Goal: Communication & Community: Connect with others

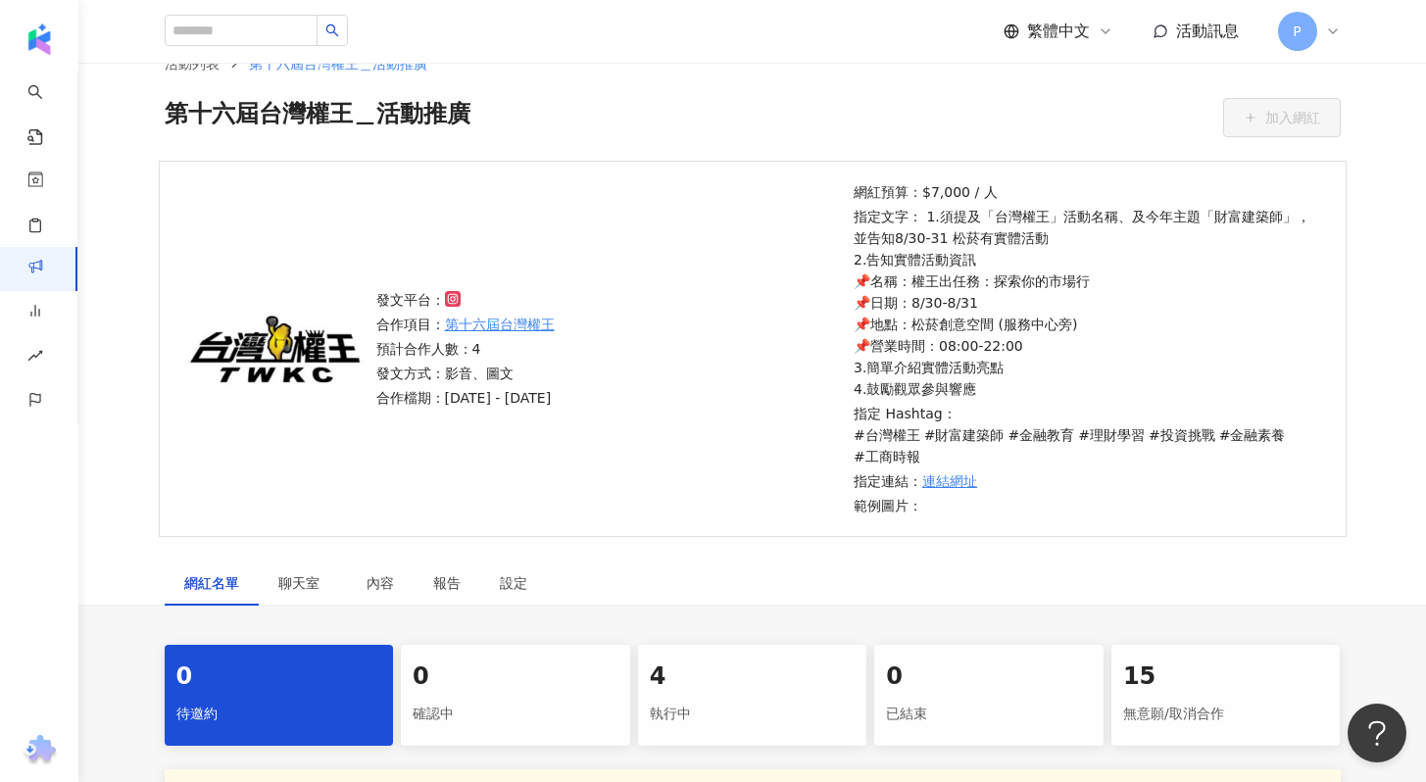
scroll to position [267, 0]
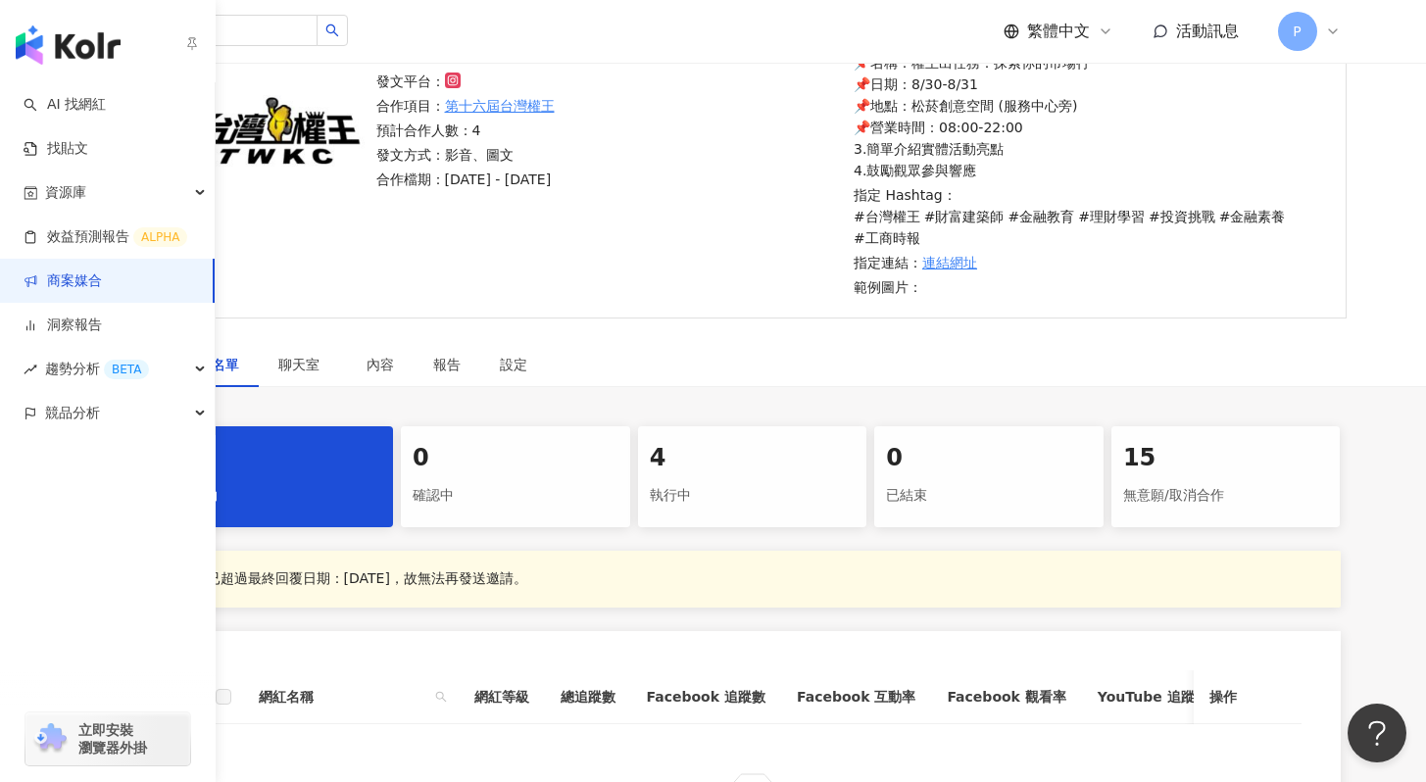
click at [76, 279] on link "商案媒合" at bounding box center [63, 281] width 78 height 20
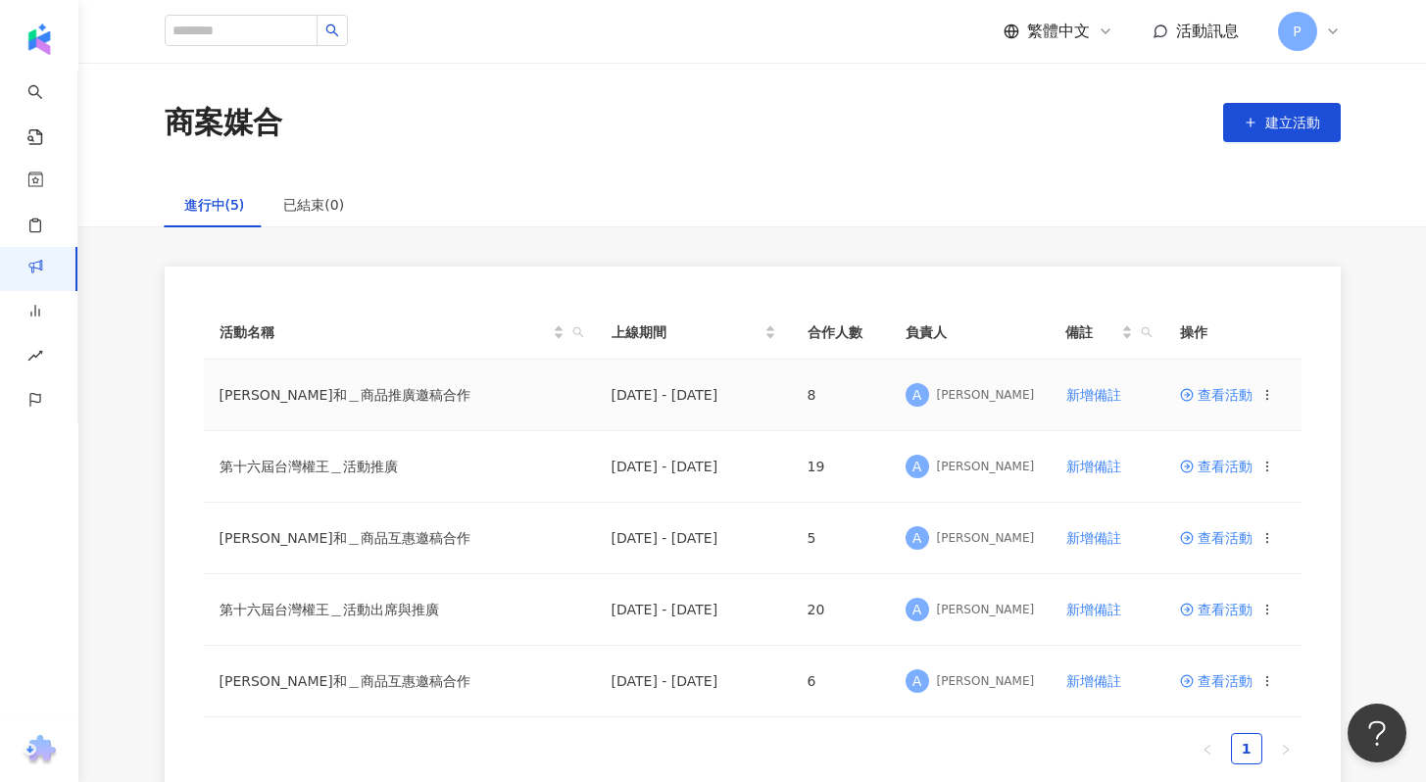
click at [1197, 399] on span "查看活動" at bounding box center [1216, 395] width 73 height 14
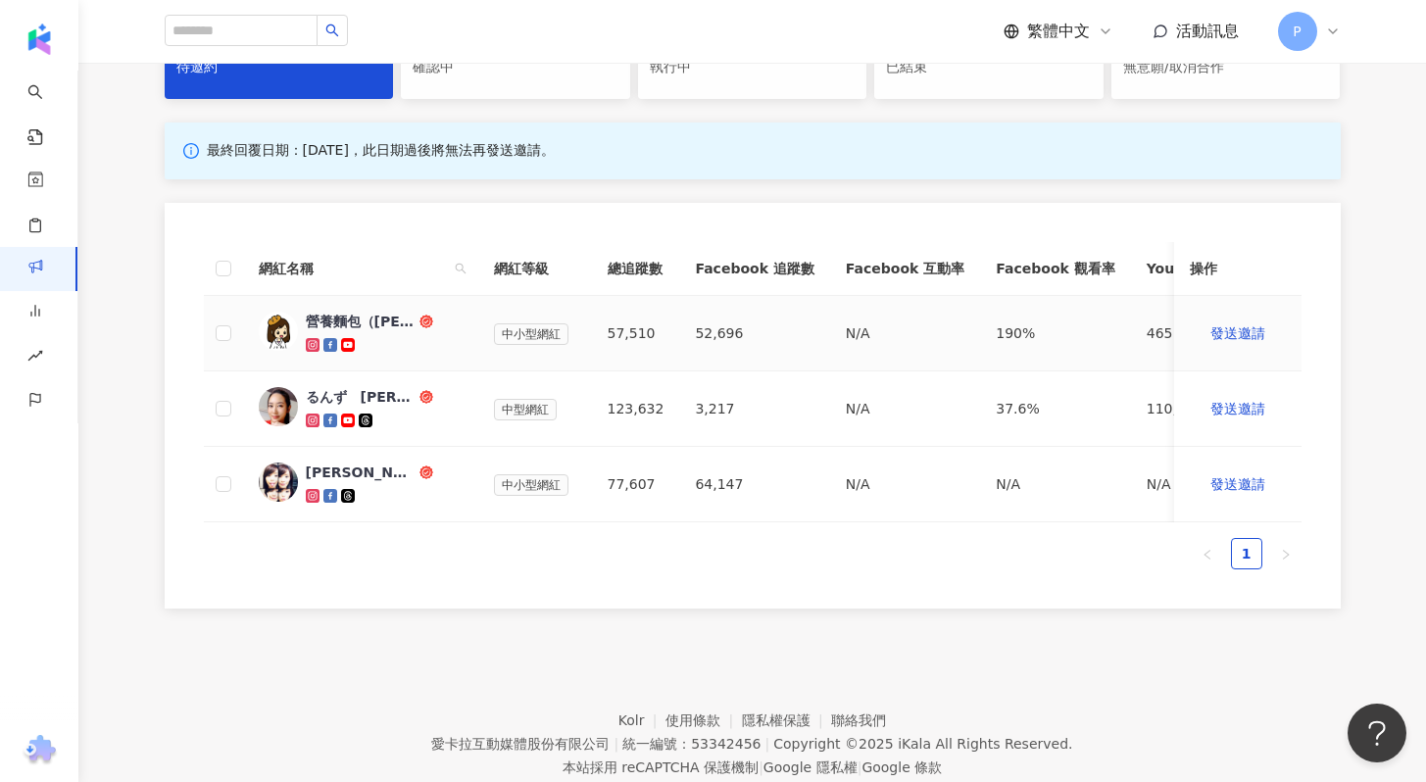
scroll to position [445, 0]
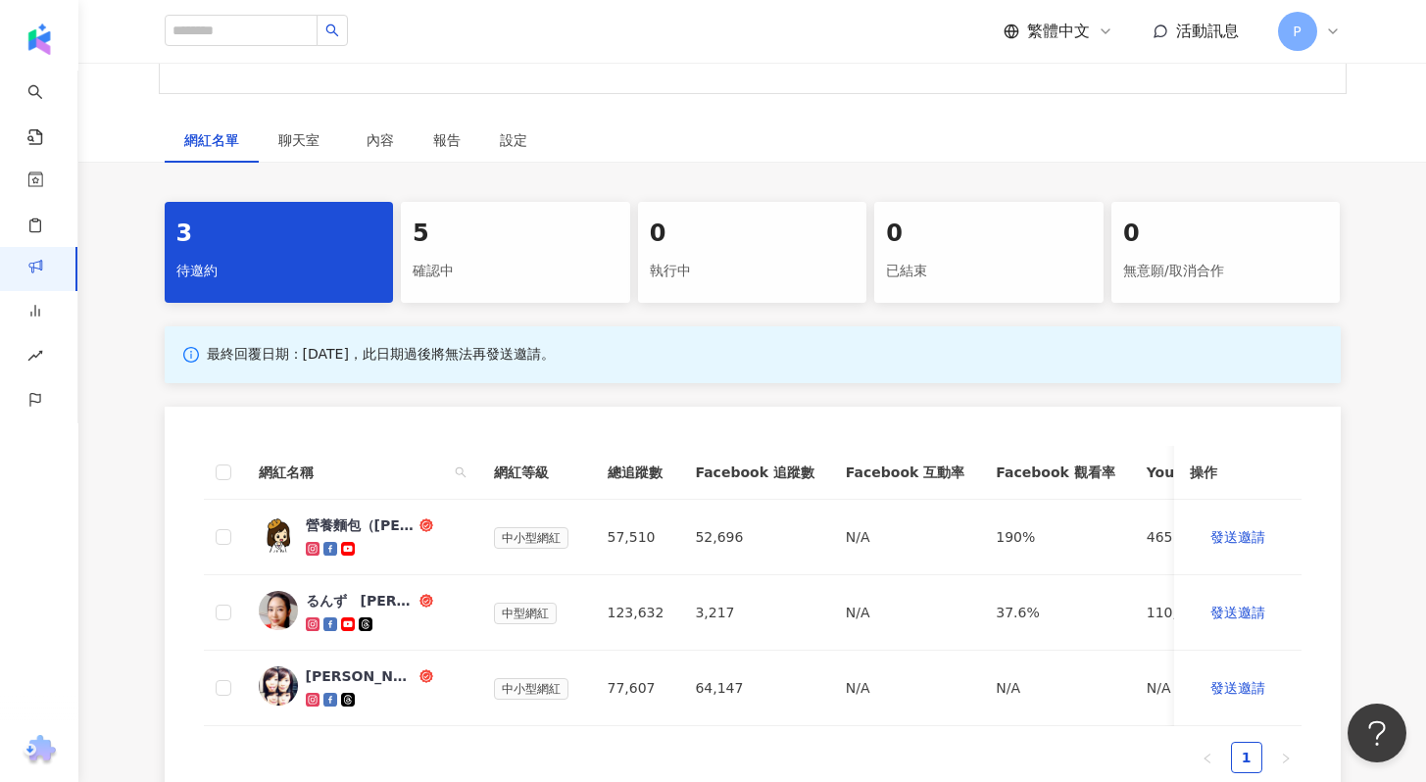
click at [487, 255] on div "確認中" at bounding box center [516, 271] width 206 height 33
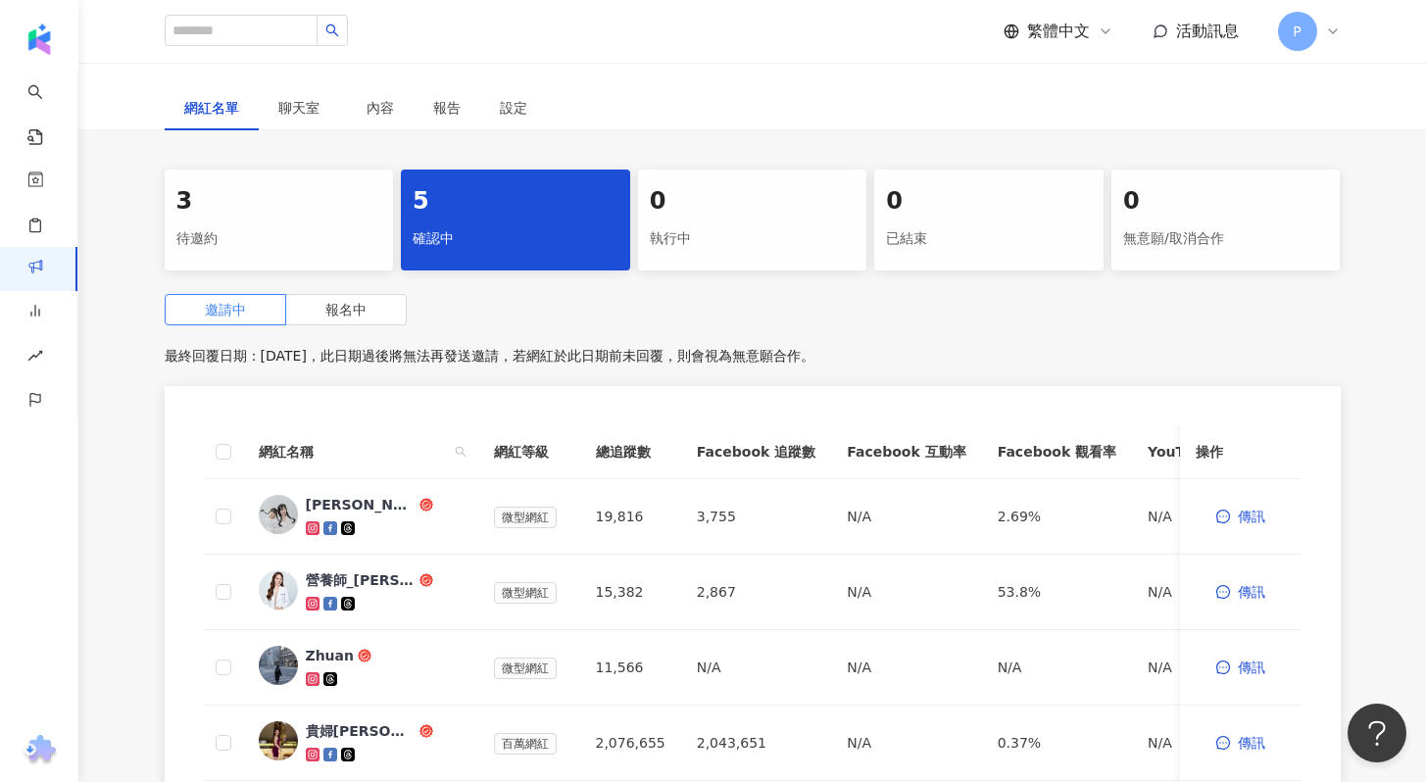
scroll to position [673, 0]
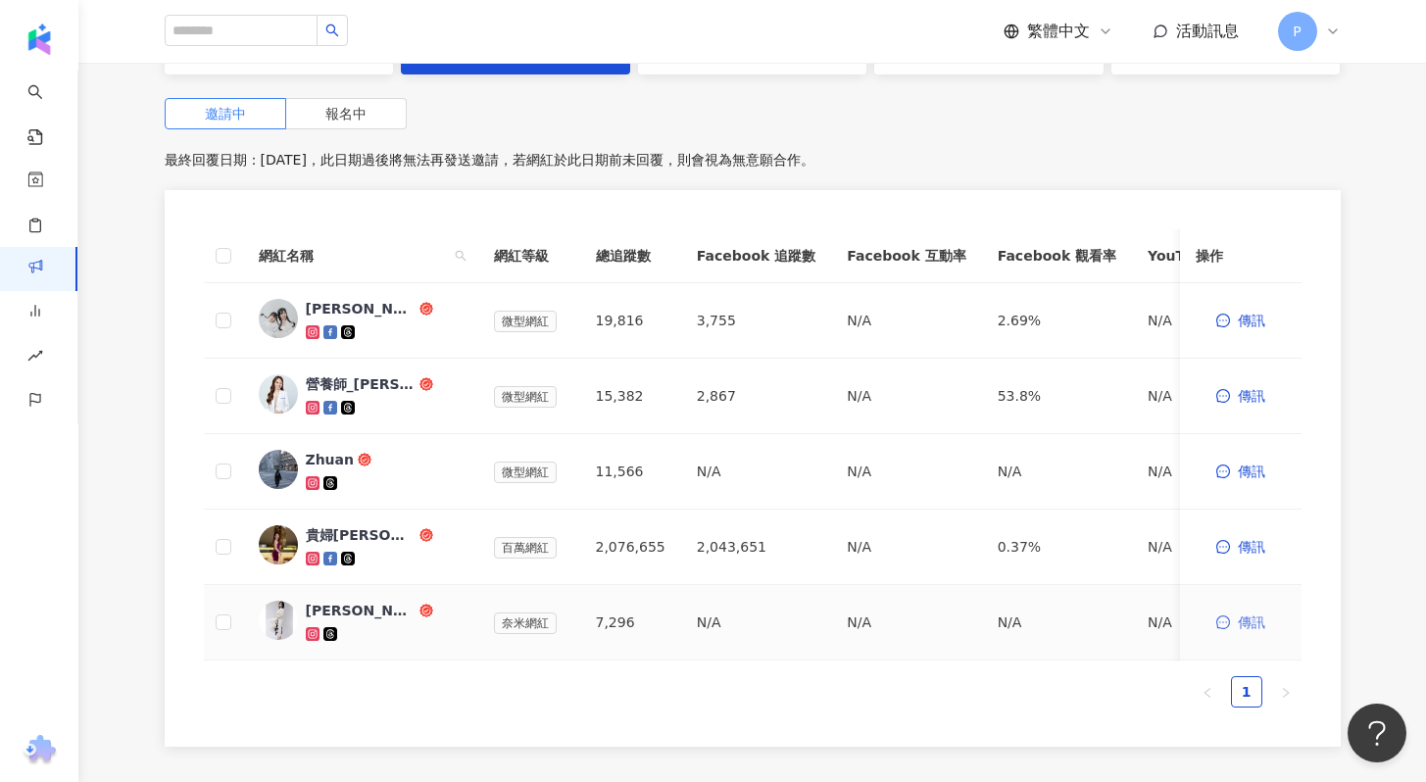
click at [1231, 625] on button "傳訊" at bounding box center [1240, 622] width 90 height 39
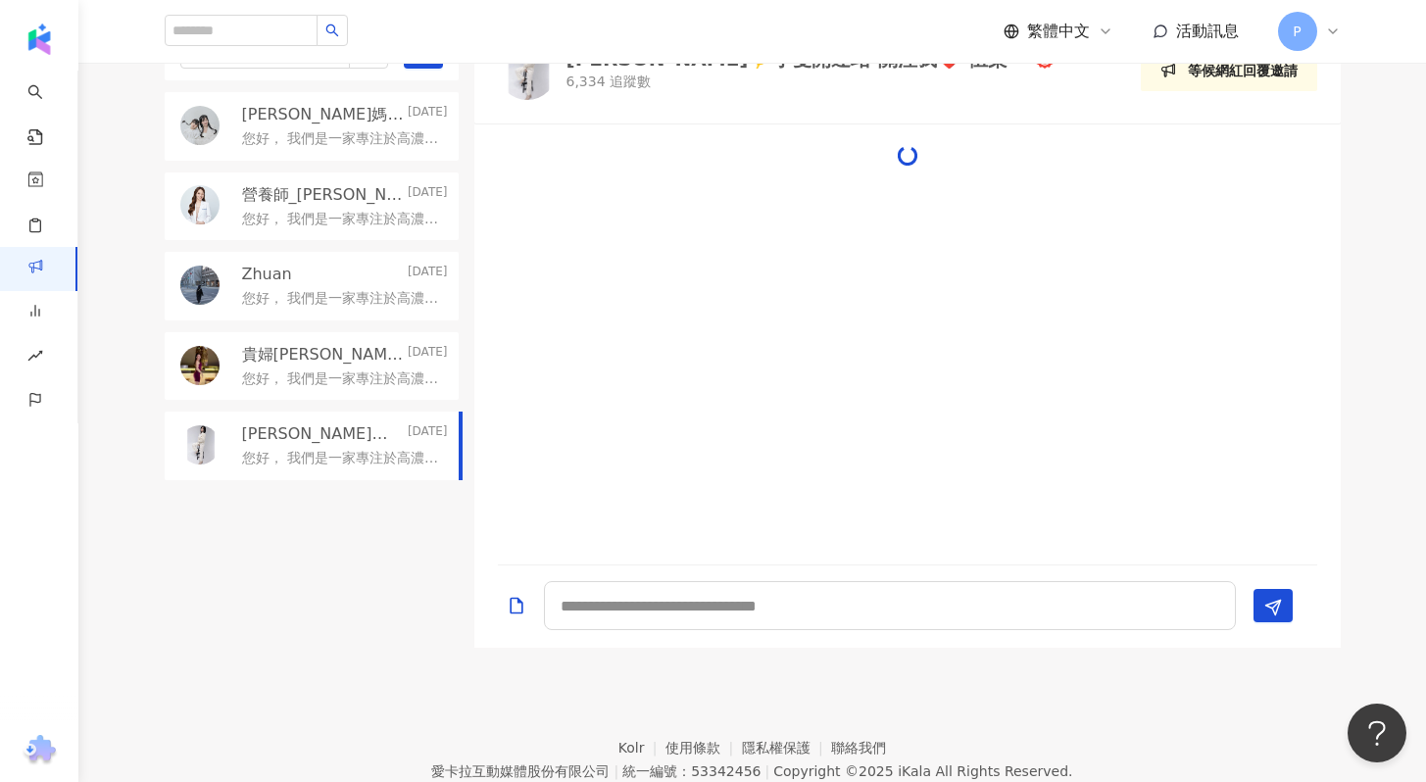
scroll to position [121, 0]
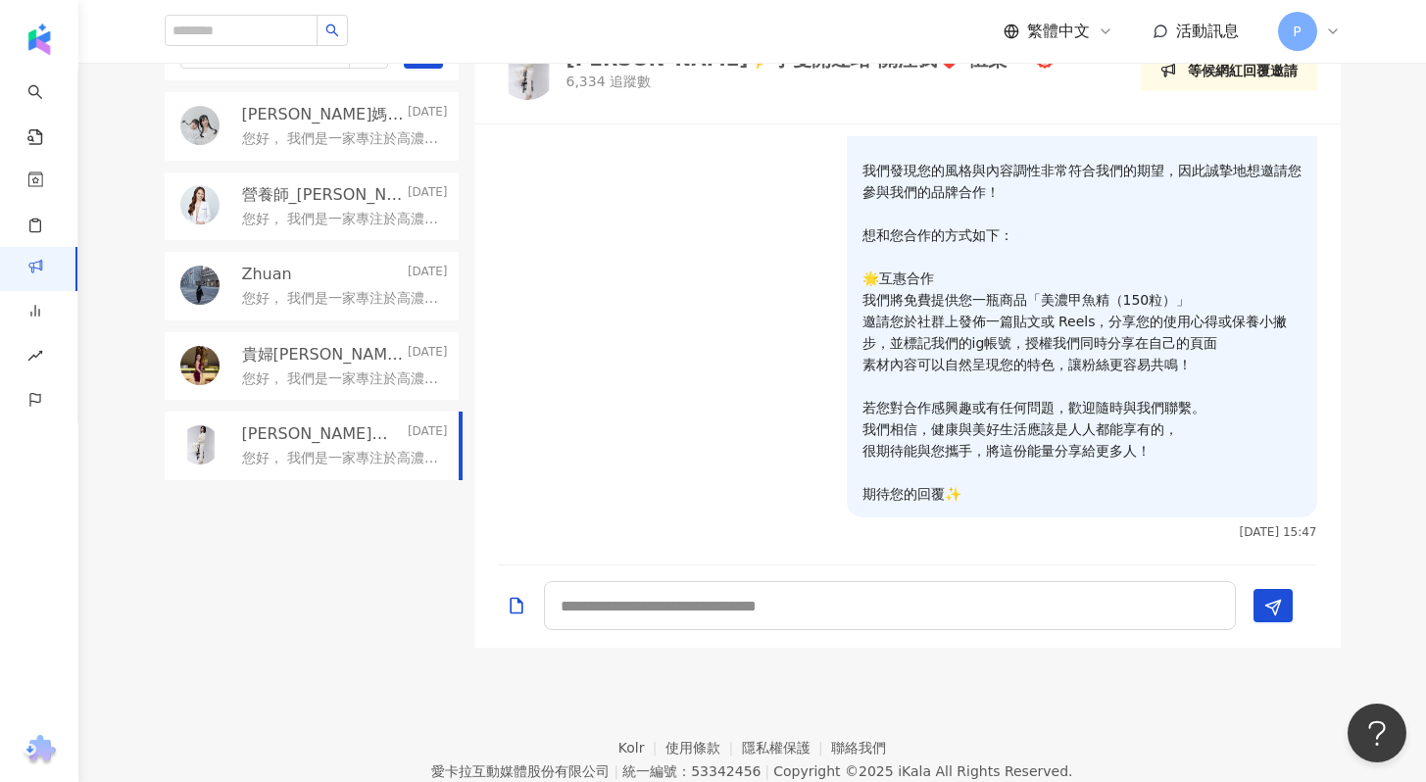
click at [364, 140] on p "您好， 我們是一家專注於高濃縮營養補給的甲魚精品牌💪✨ ✅蝦皮五星賣場，銷售萬瓶以上 ✅與中醫診所合作洽談 ✅通過SGS認證、MIT製造生產 我們發現您的風格…" at bounding box center [341, 139] width 198 height 20
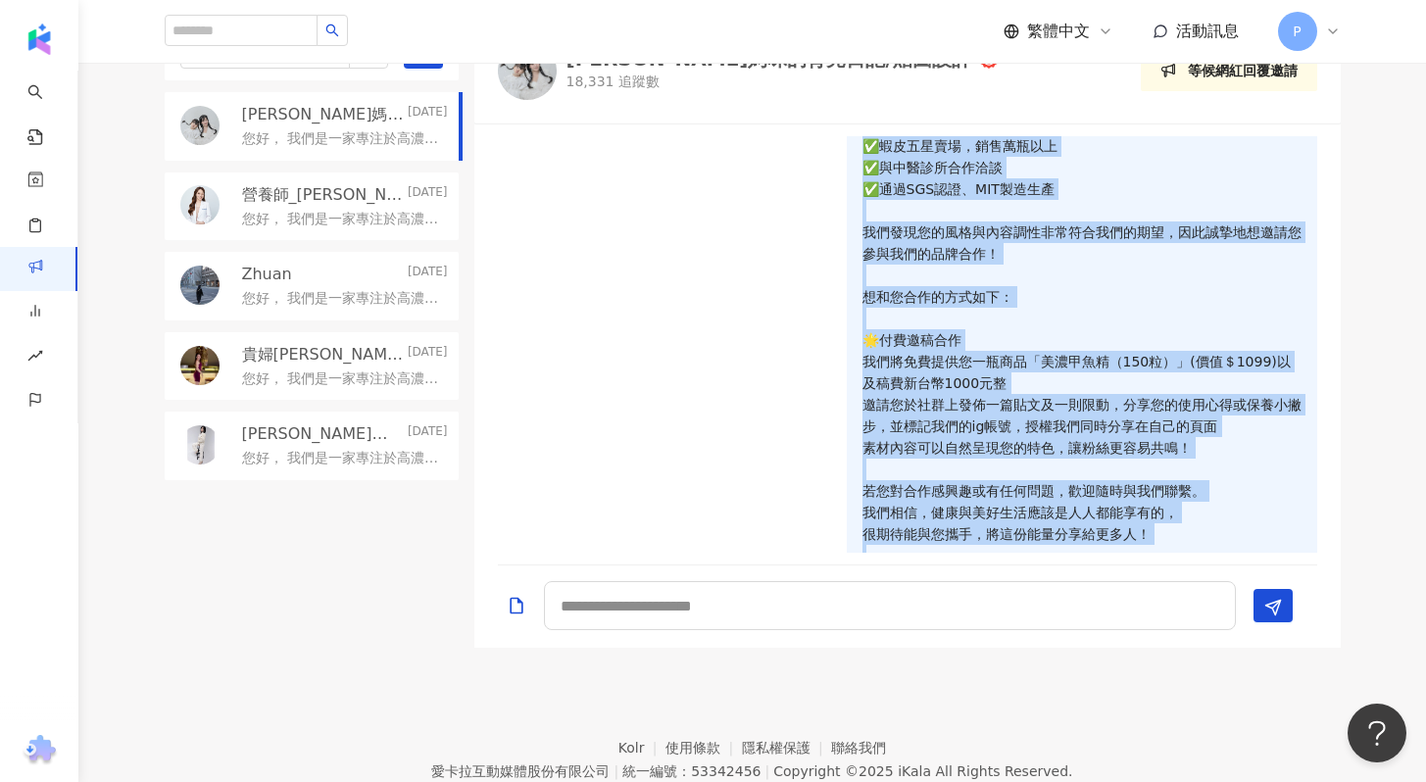
scroll to position [143, 0]
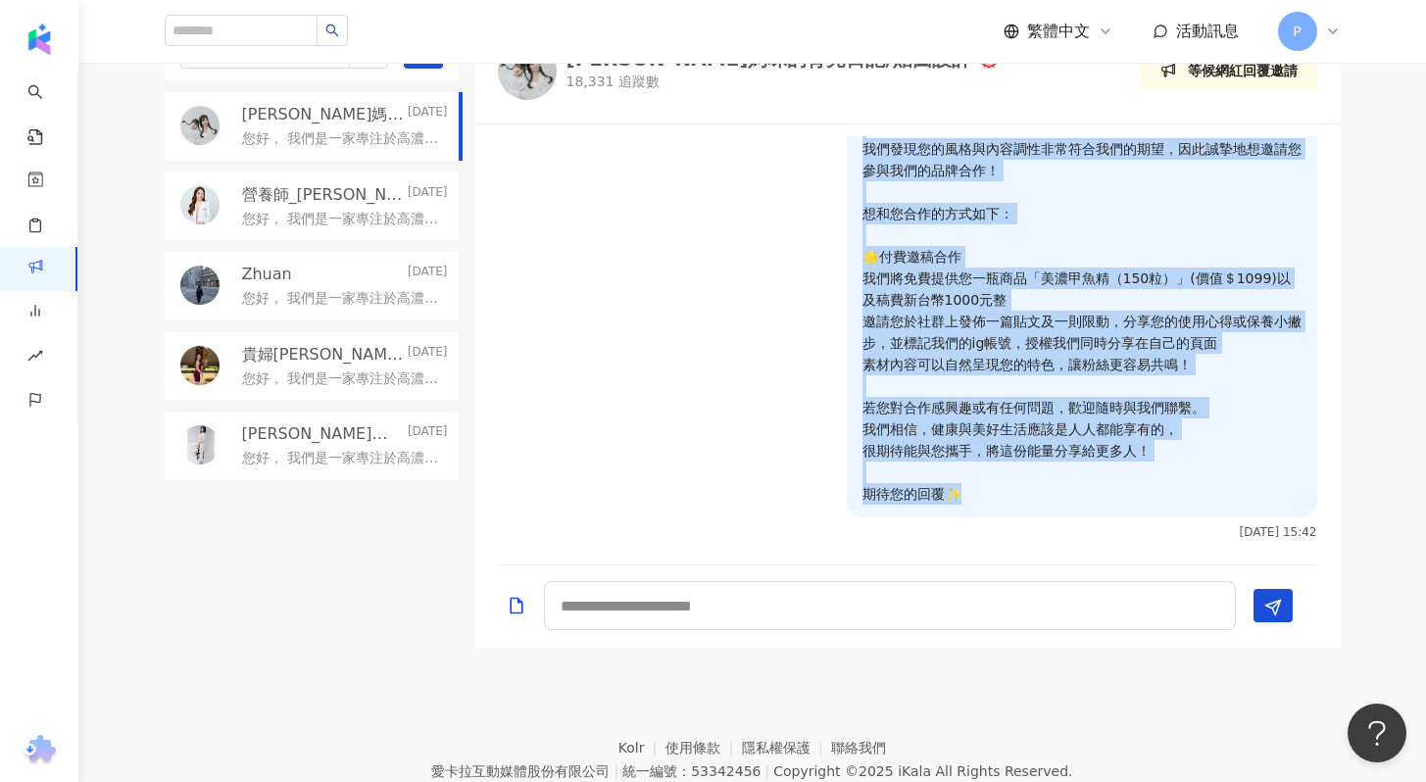
drag, startPoint x: 847, startPoint y: 162, endPoint x: 1004, endPoint y: 559, distance: 427.9
click at [1004, 559] on div "您好， 我們是一家專注於高濃縮營養補給的甲魚精品牌💪✨ ✅蝦皮五星賣場，銷售萬瓶以上 ✅與中醫診所合作洽談 ✅通過SGS認證、MIT製造生產 我們發現您的風格…" at bounding box center [907, 344] width 866 height 440
copy p "您好， 我們是一家專注於高濃縮營養補給的甲魚精品牌💪✨ ✅蝦皮五星賣場，銷售萬瓶以上 ✅與中醫診所合作洽談 ✅通過SGS認證、MIT製造生產 我們發現您的風格…"
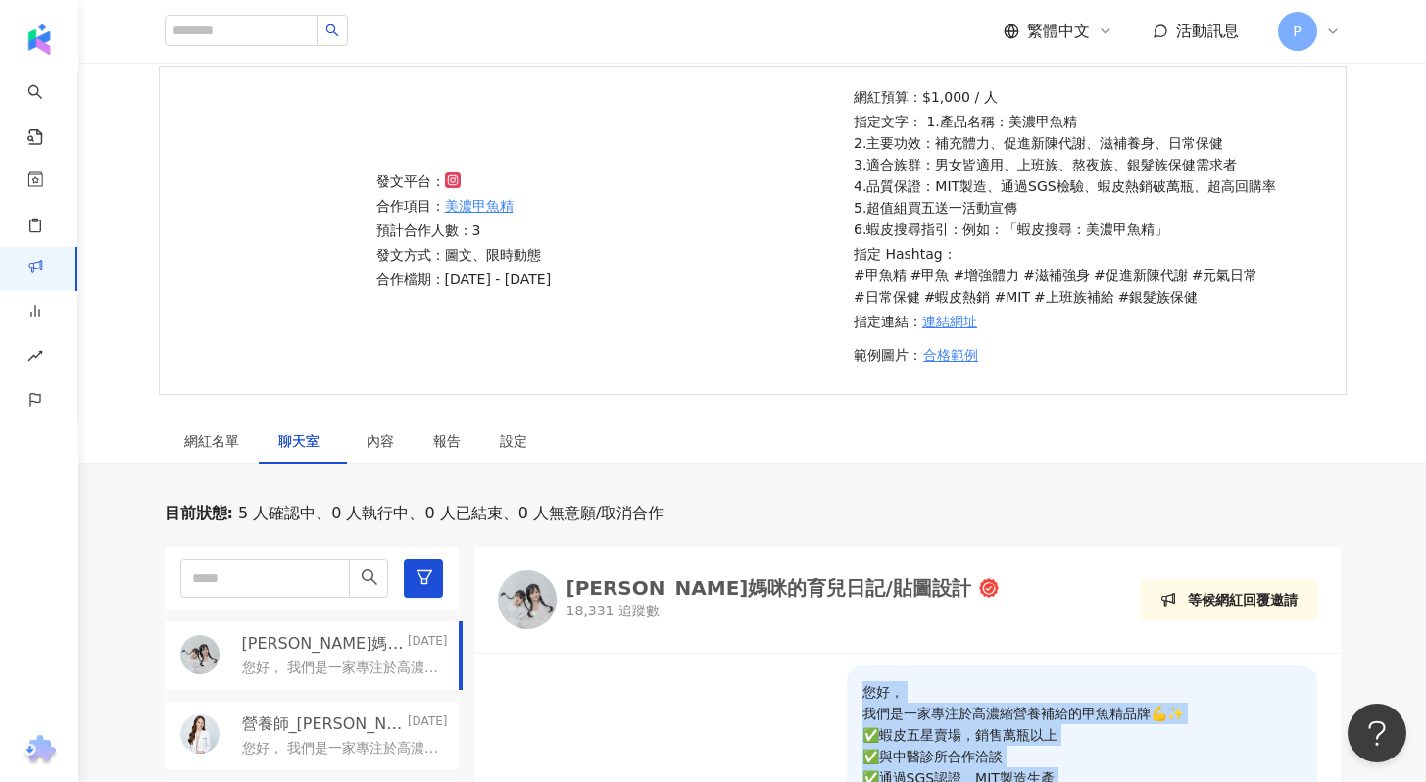
scroll to position [0, 0]
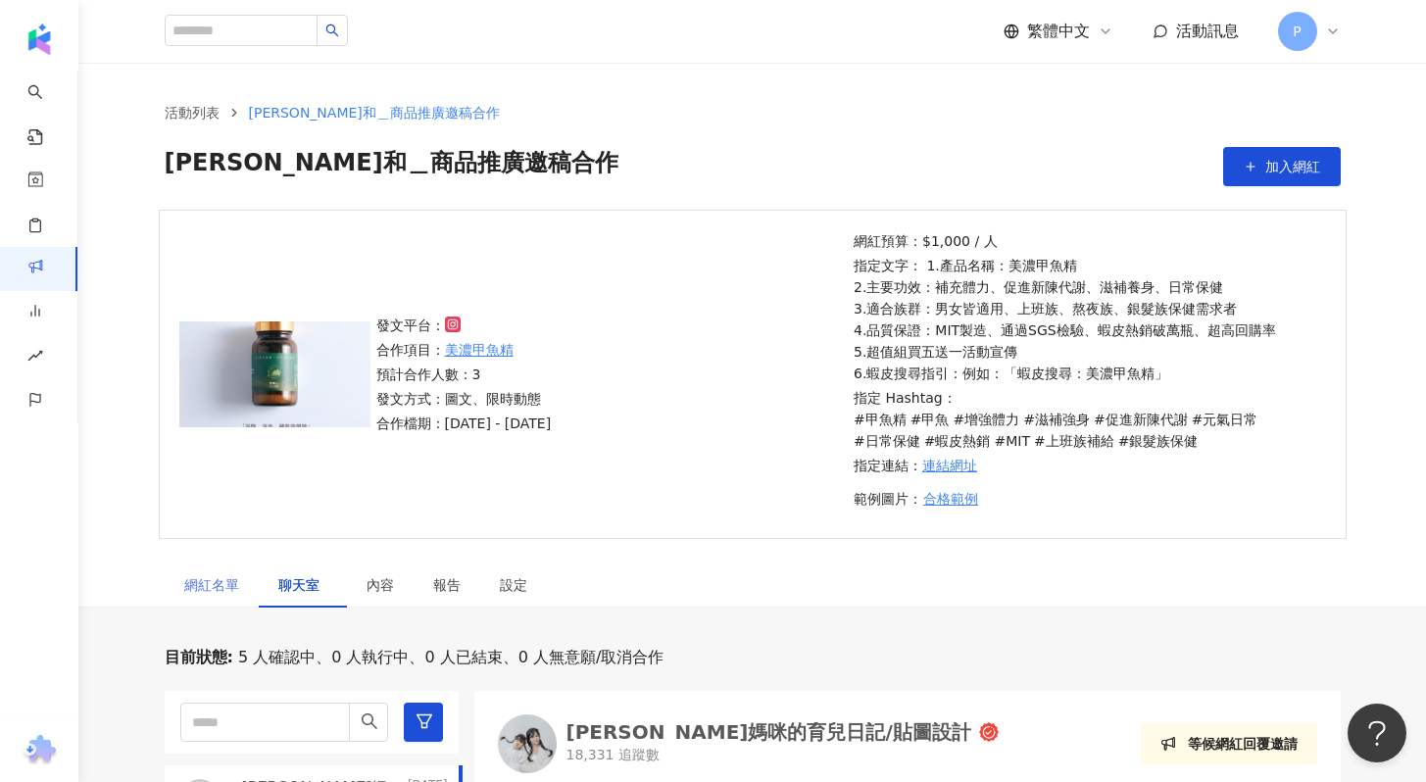
click at [204, 596] on div "網紅名單" at bounding box center [212, 584] width 94 height 45
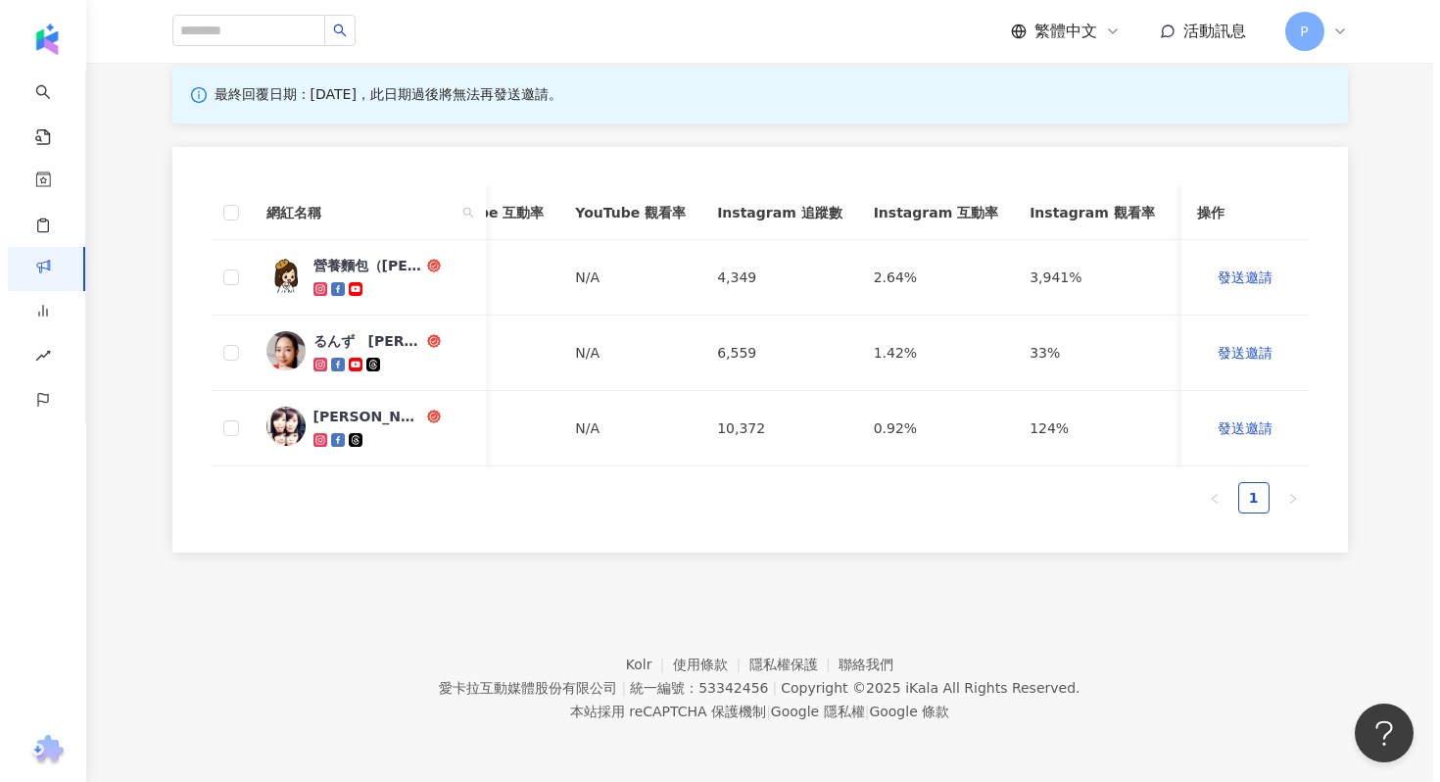
scroll to position [0, 864]
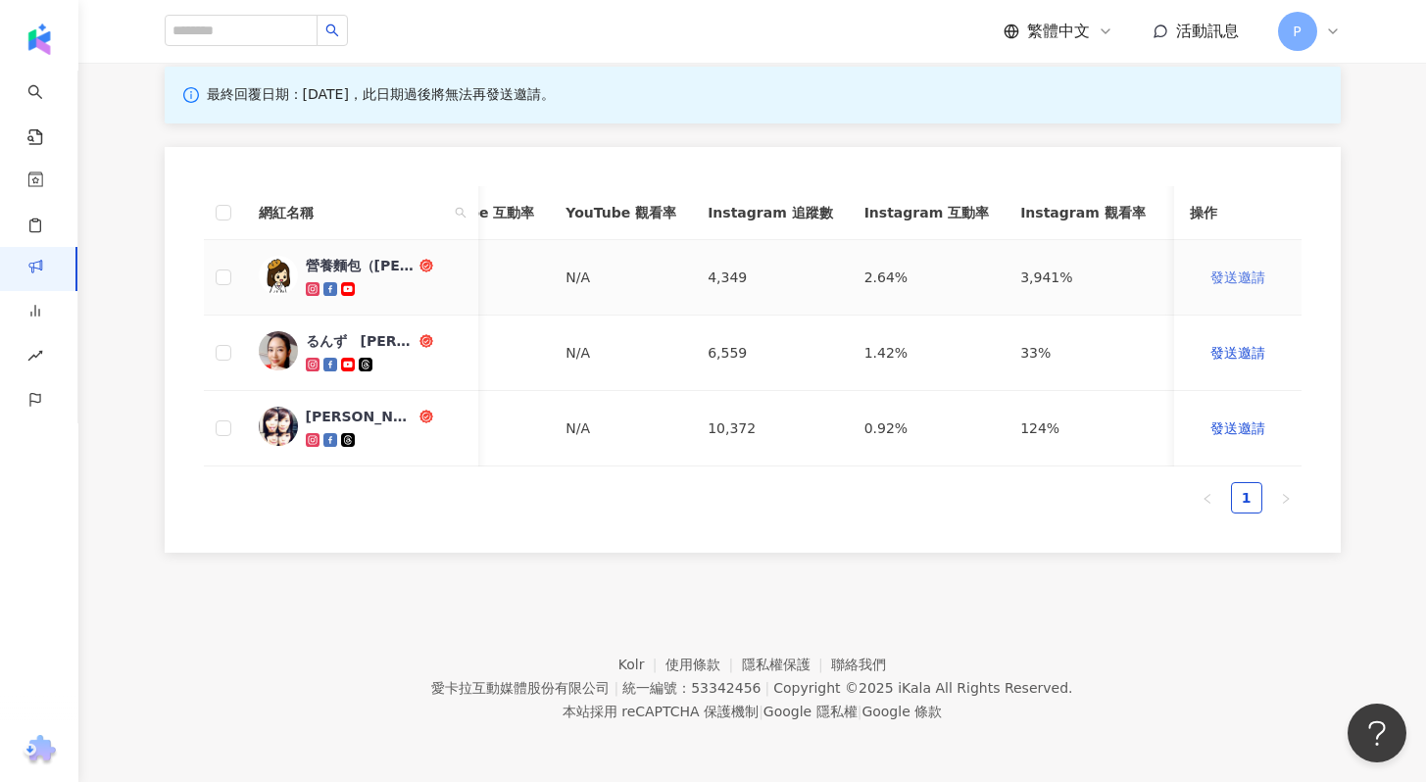
click at [1257, 269] on span "發送邀請" at bounding box center [1237, 277] width 55 height 16
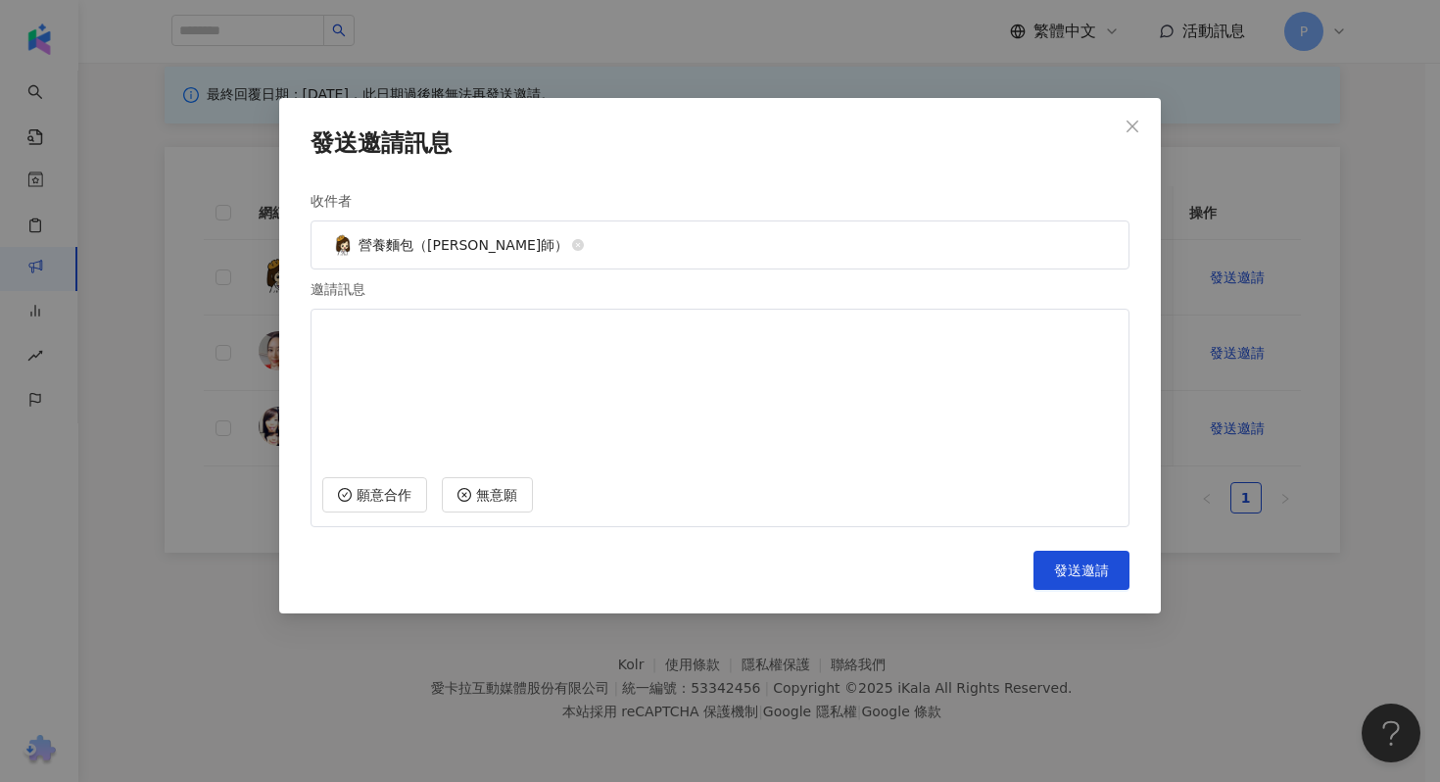
click at [786, 339] on textarea at bounding box center [720, 390] width 796 height 145
paste textarea "**********"
type textarea "**********"
click at [1061, 556] on button "發送邀請" at bounding box center [1082, 570] width 96 height 39
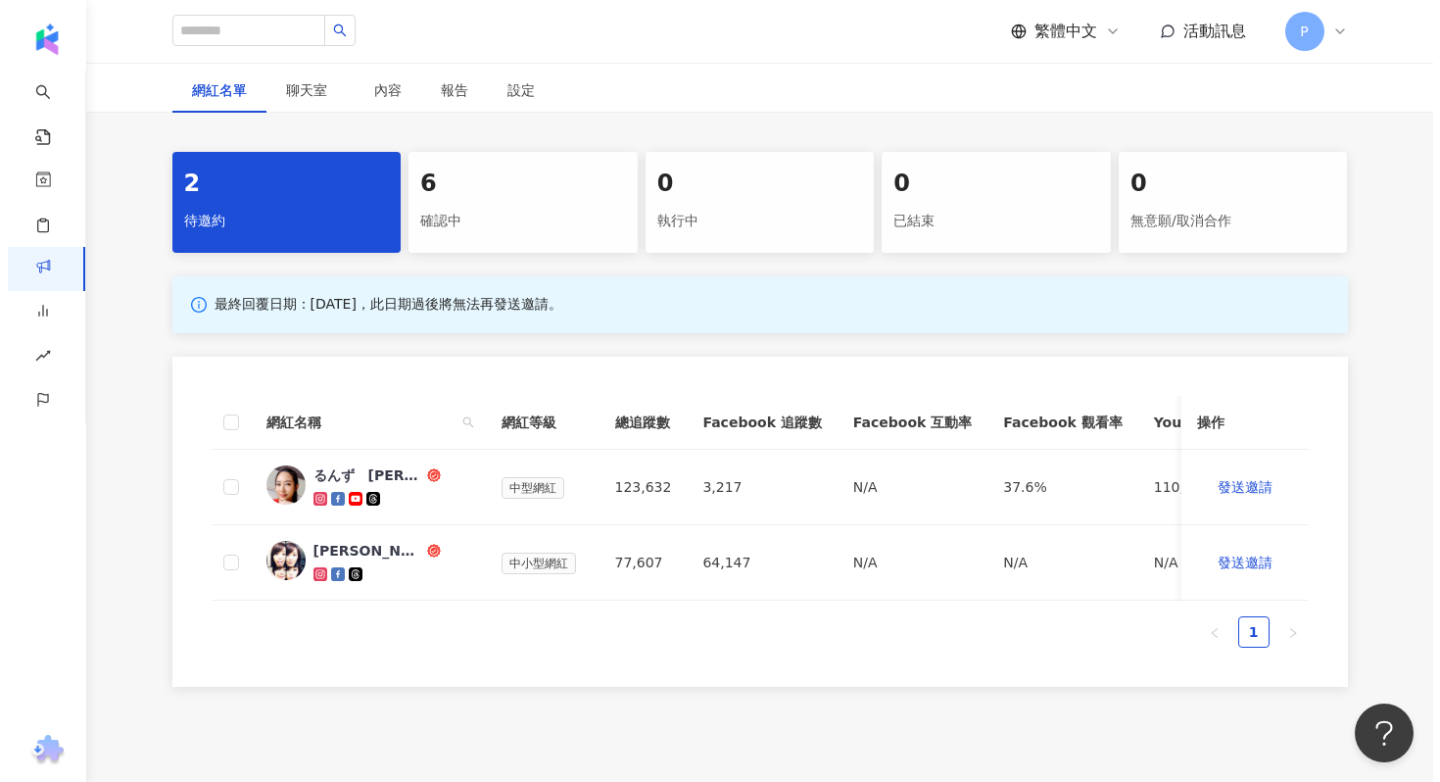
scroll to position [644, 0]
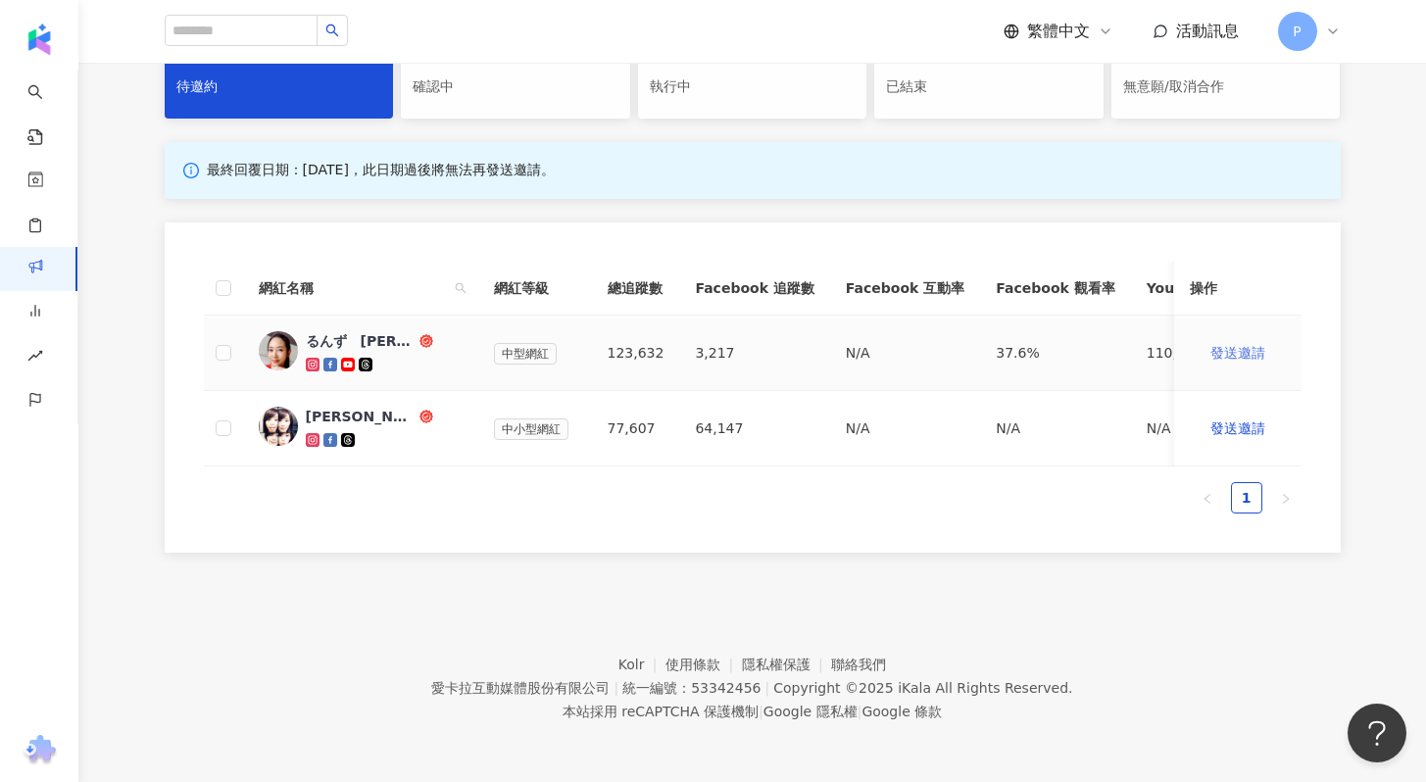
click at [1219, 345] on span "發送邀請" at bounding box center [1237, 353] width 55 height 16
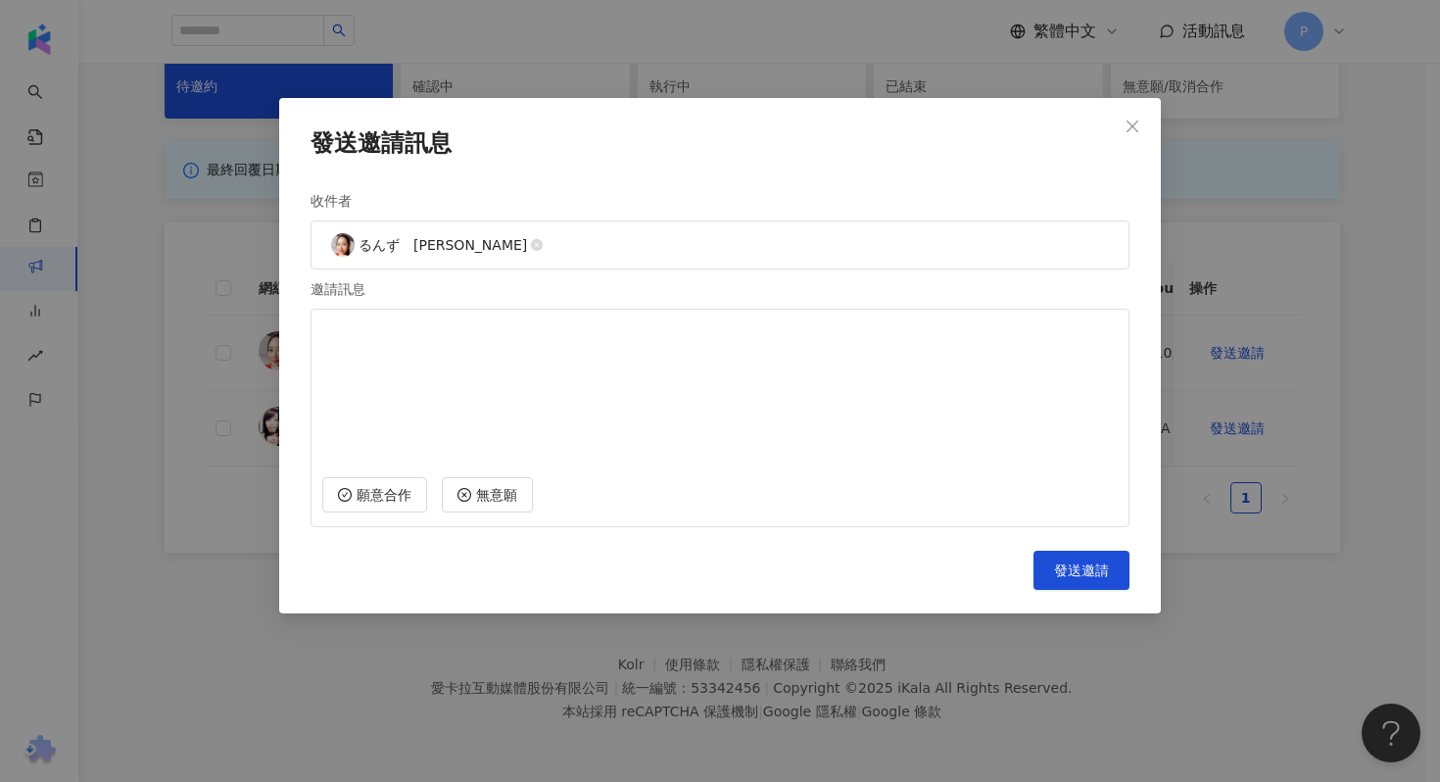
click at [660, 373] on textarea at bounding box center [720, 390] width 796 height 145
paste textarea "**********"
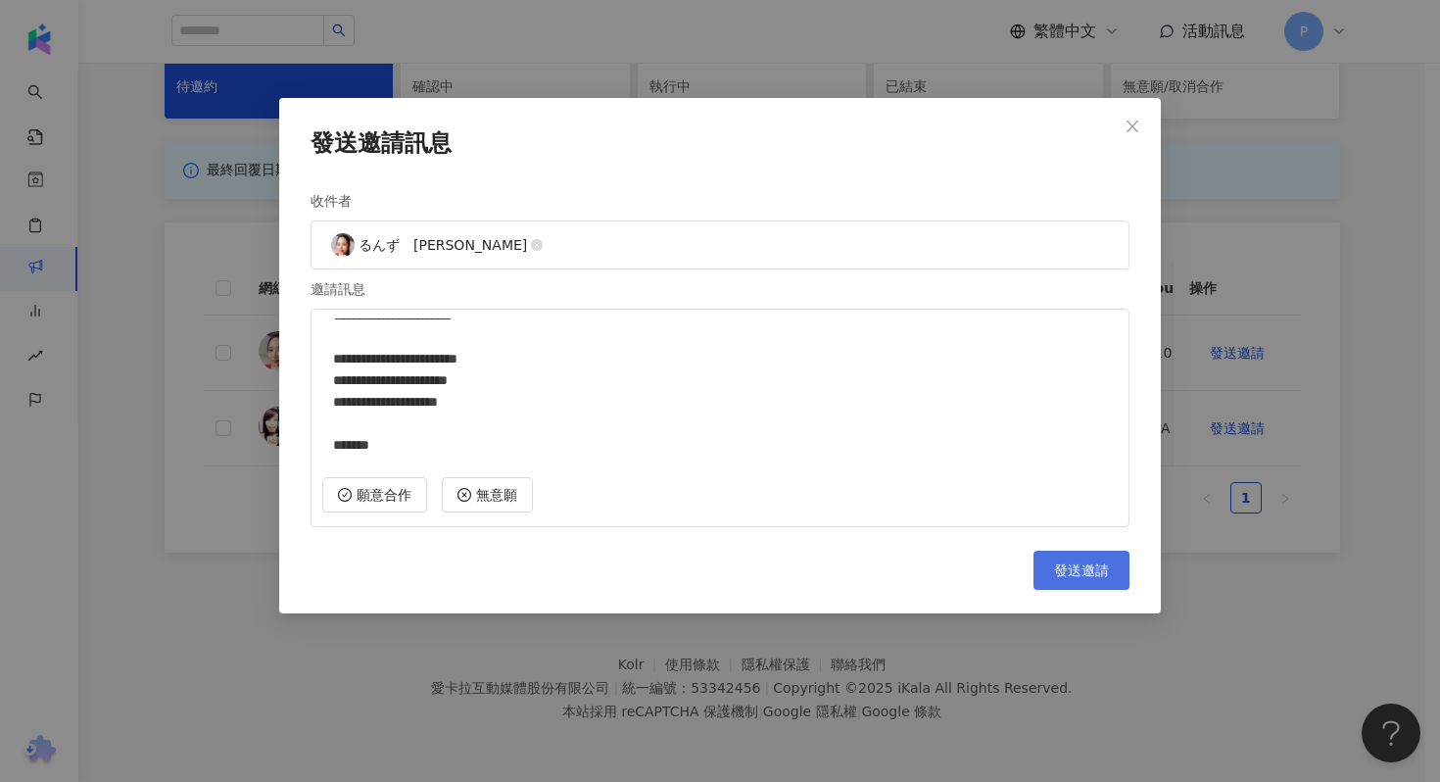
type textarea "**********"
click at [1082, 572] on span "發送邀請" at bounding box center [1081, 570] width 55 height 16
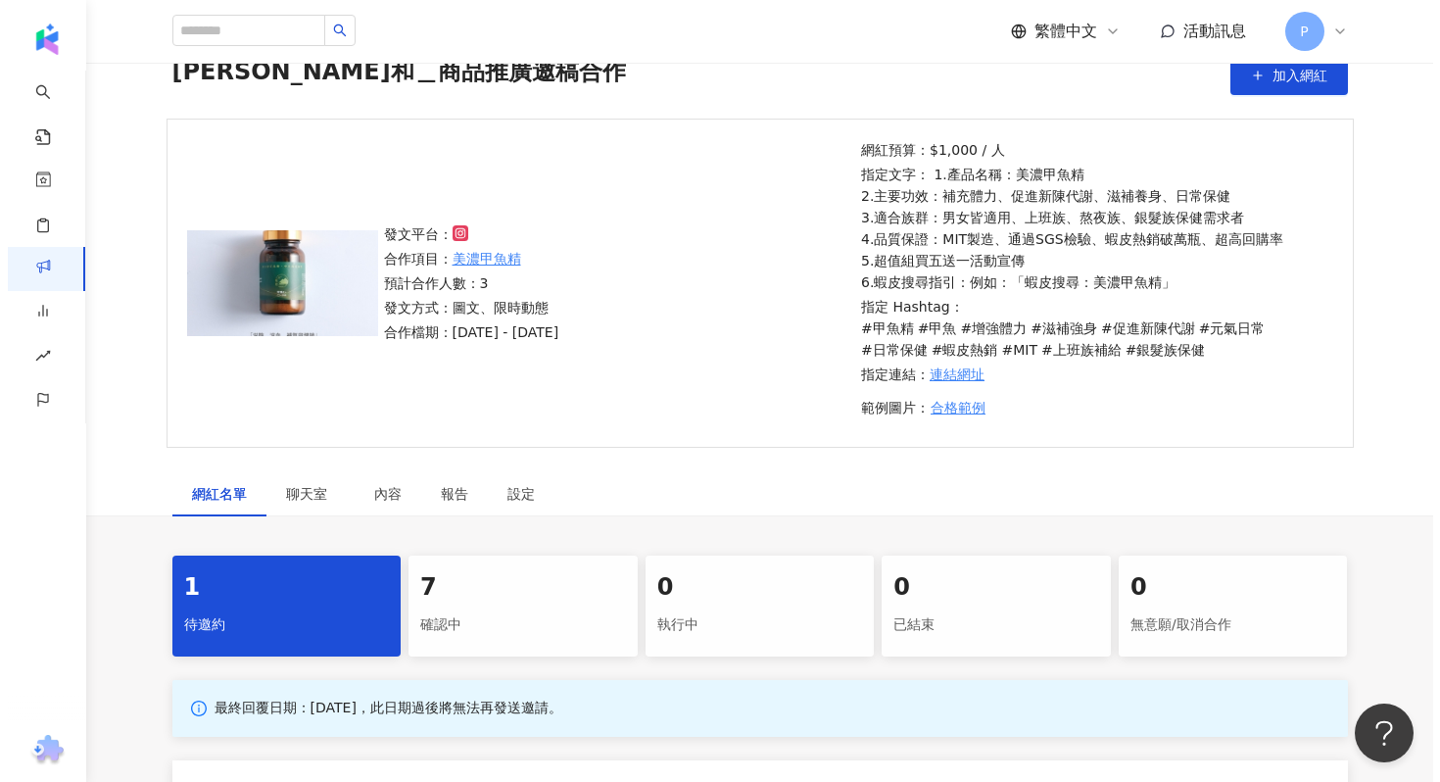
scroll to position [568, 0]
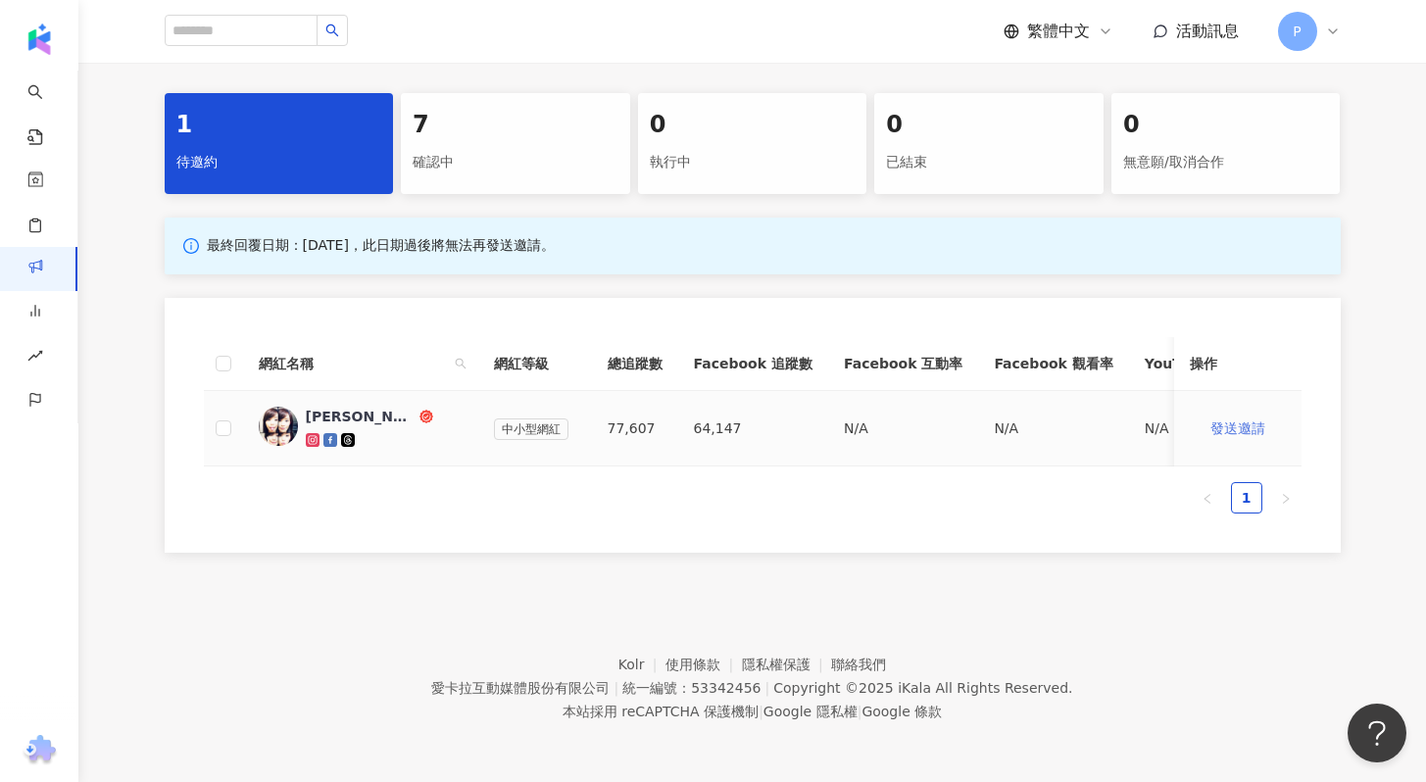
click at [1226, 420] on span "發送邀請" at bounding box center [1237, 428] width 55 height 16
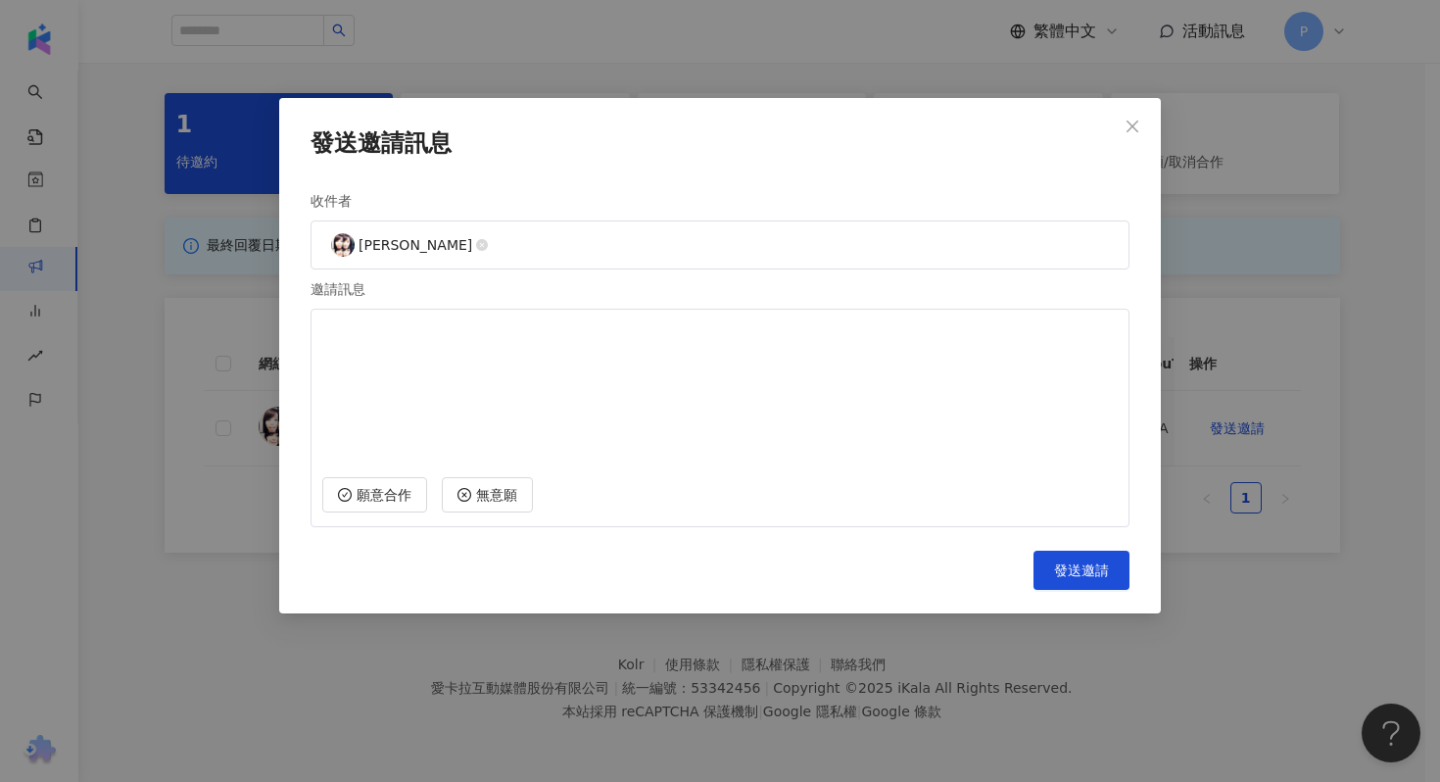
click at [747, 394] on textarea at bounding box center [720, 390] width 796 height 145
paste textarea "**********"
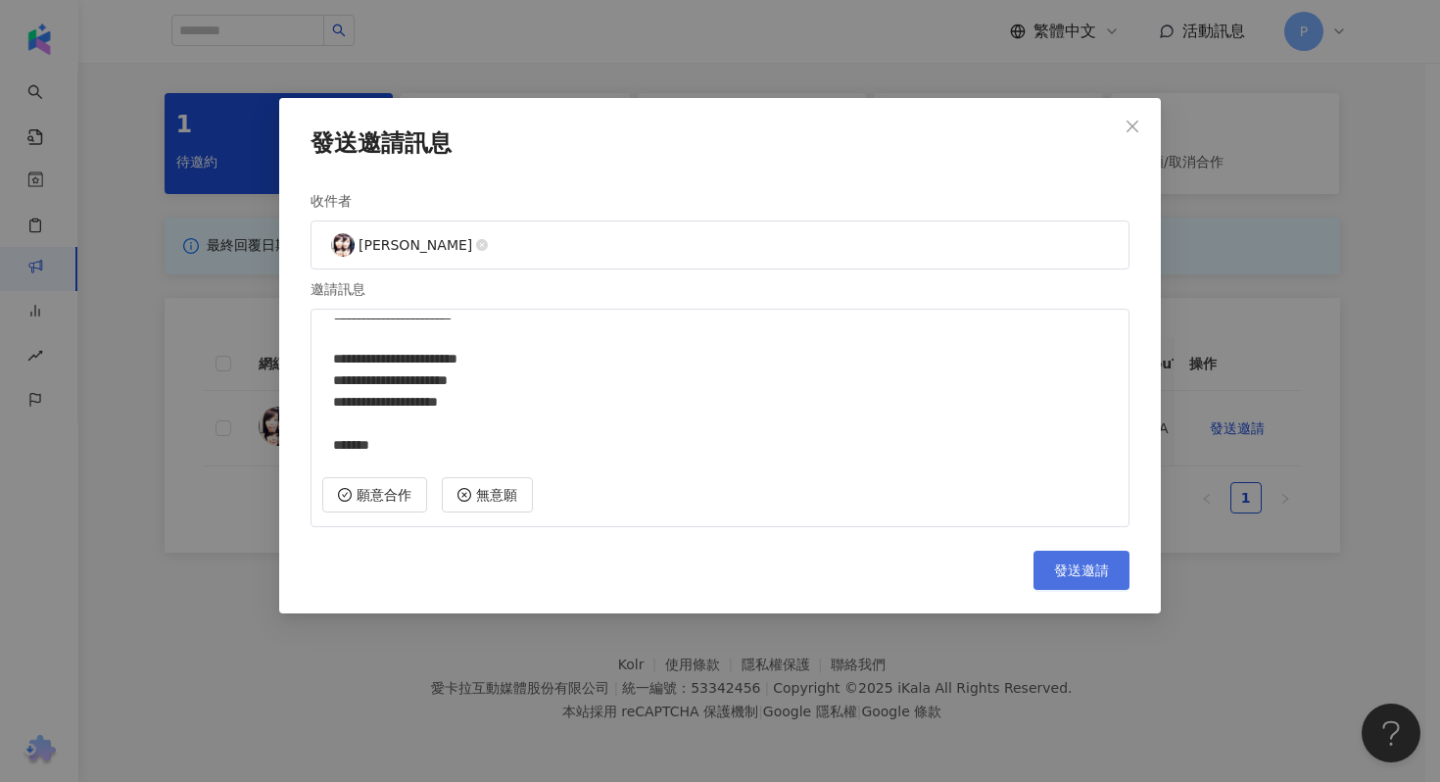
type textarea "**********"
click at [1077, 571] on span "發送邀請" at bounding box center [1081, 570] width 55 height 16
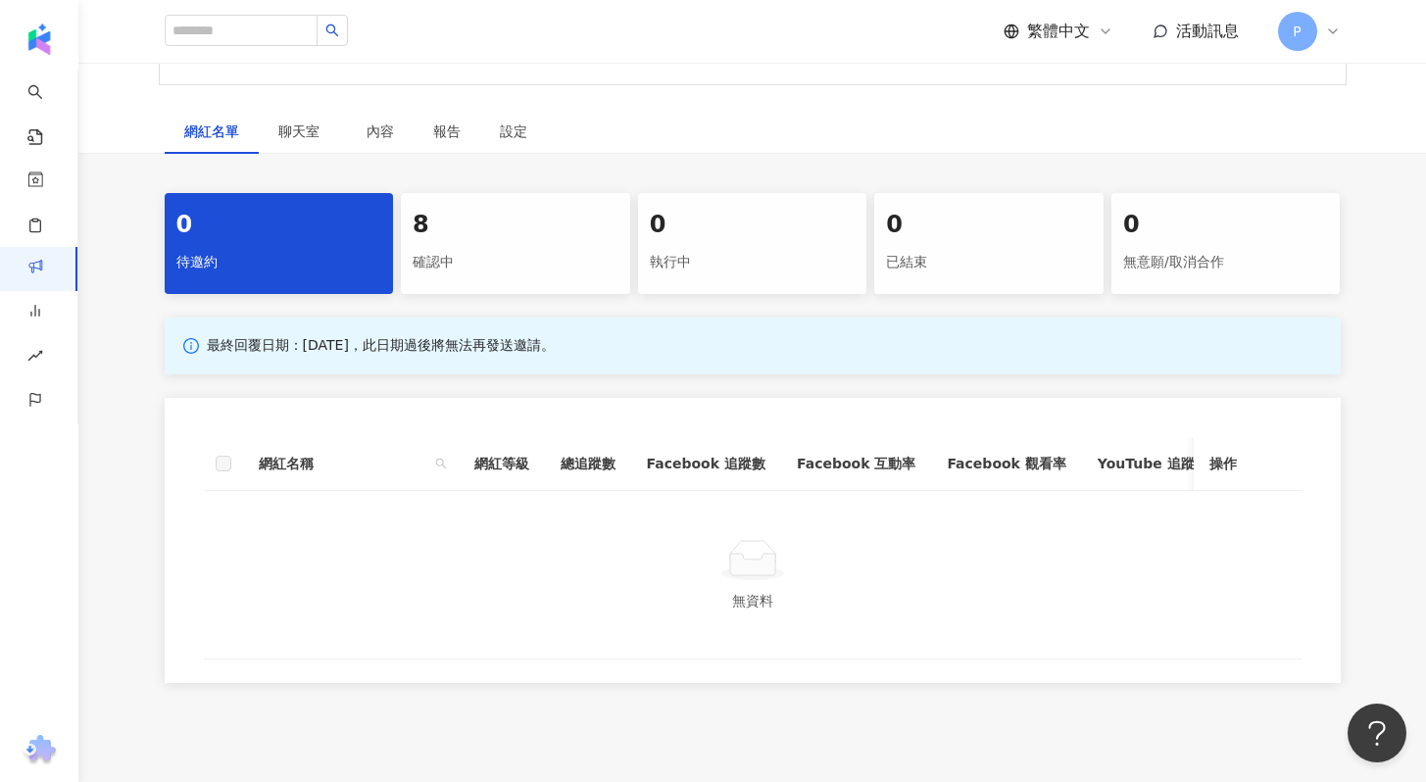
scroll to position [599, 0]
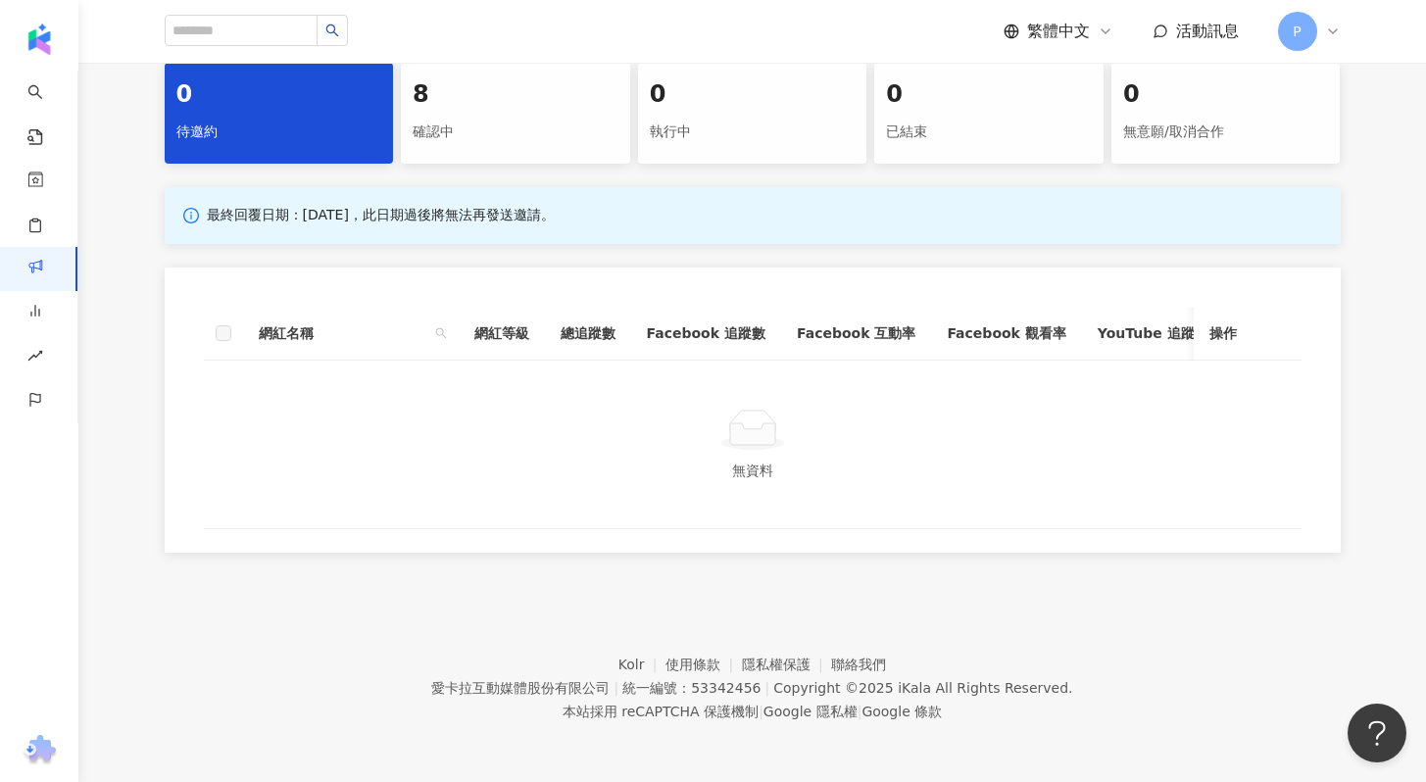
click at [514, 116] on div "確認中" at bounding box center [516, 132] width 206 height 33
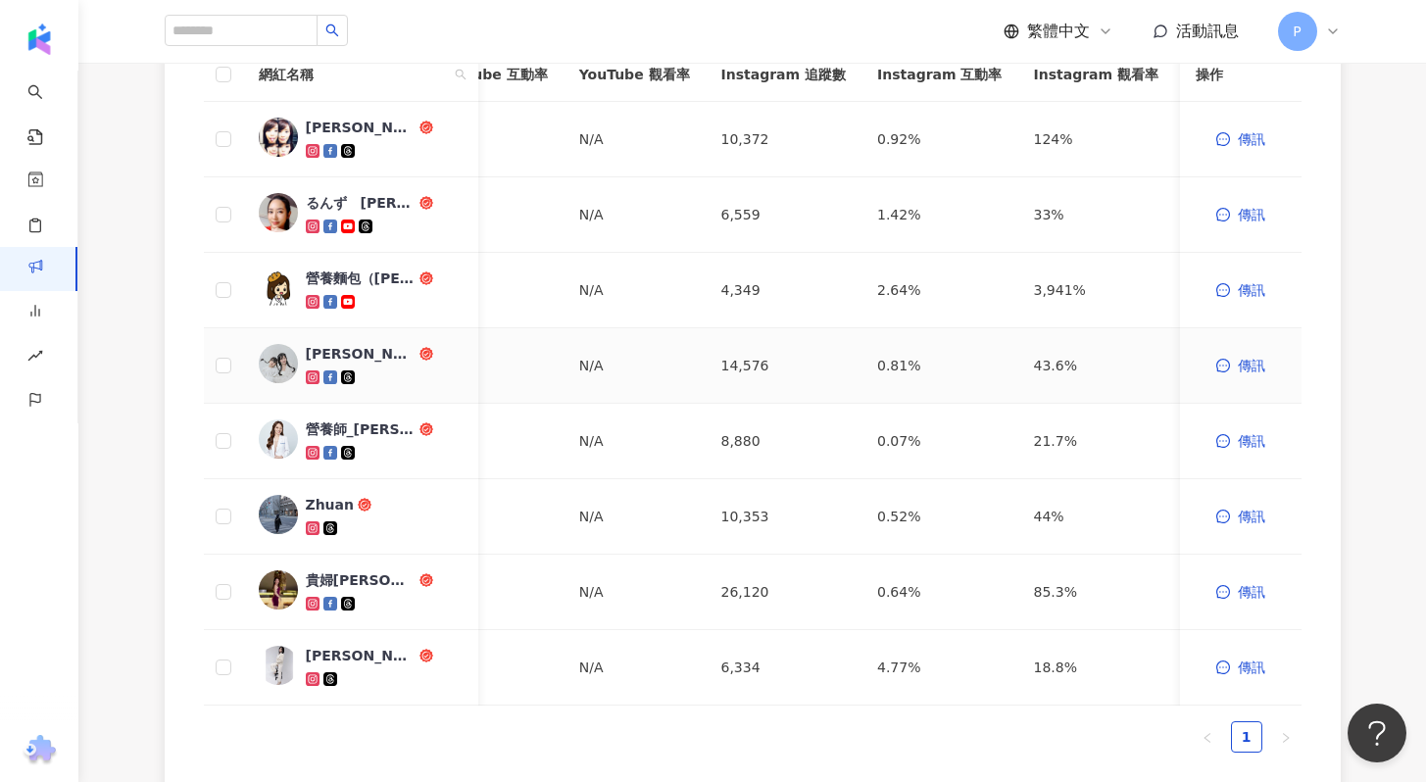
scroll to position [910, 0]
